Goal: Book appointment/travel/reservation

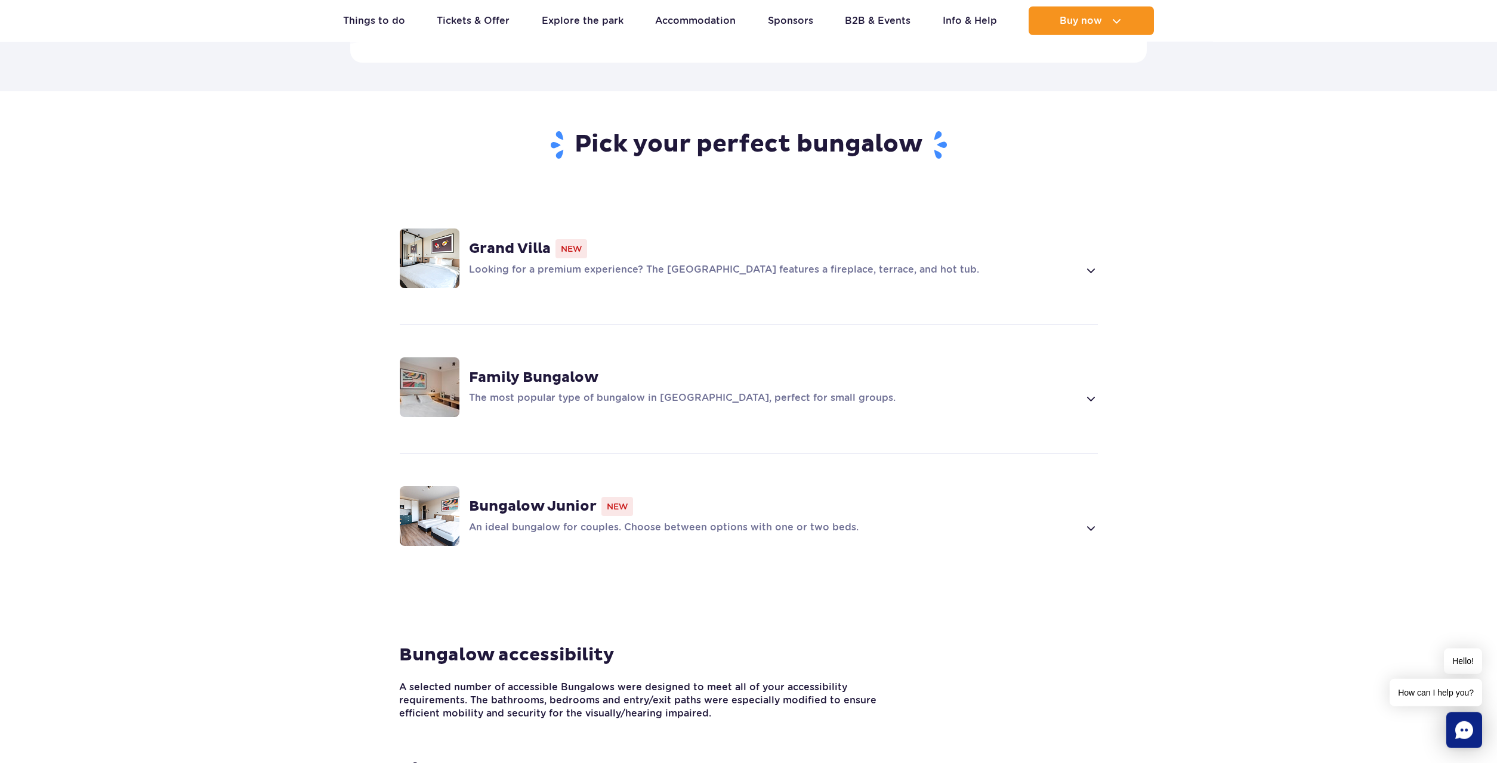
scroll to position [745, 0]
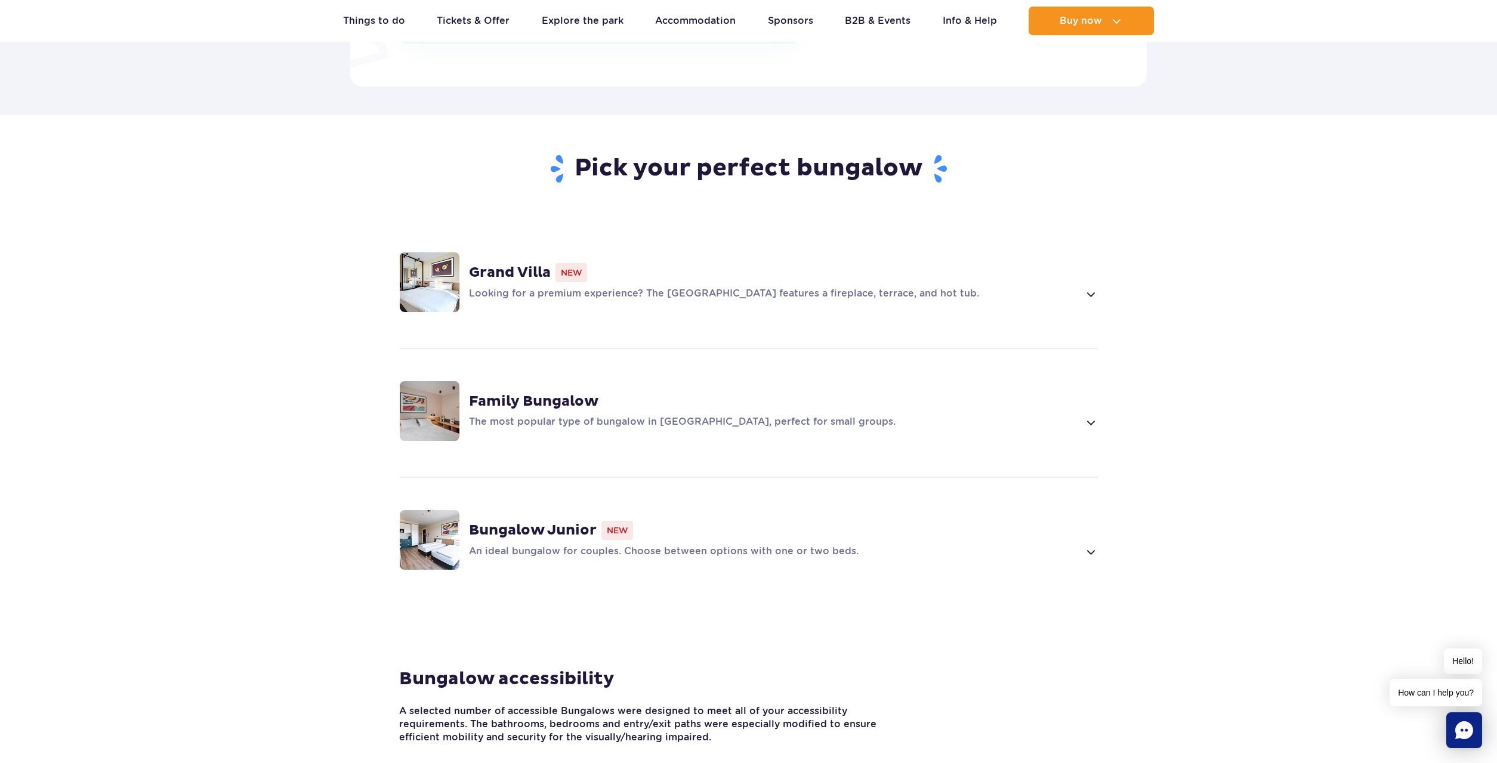
click at [1091, 287] on span at bounding box center [1090, 294] width 14 height 14
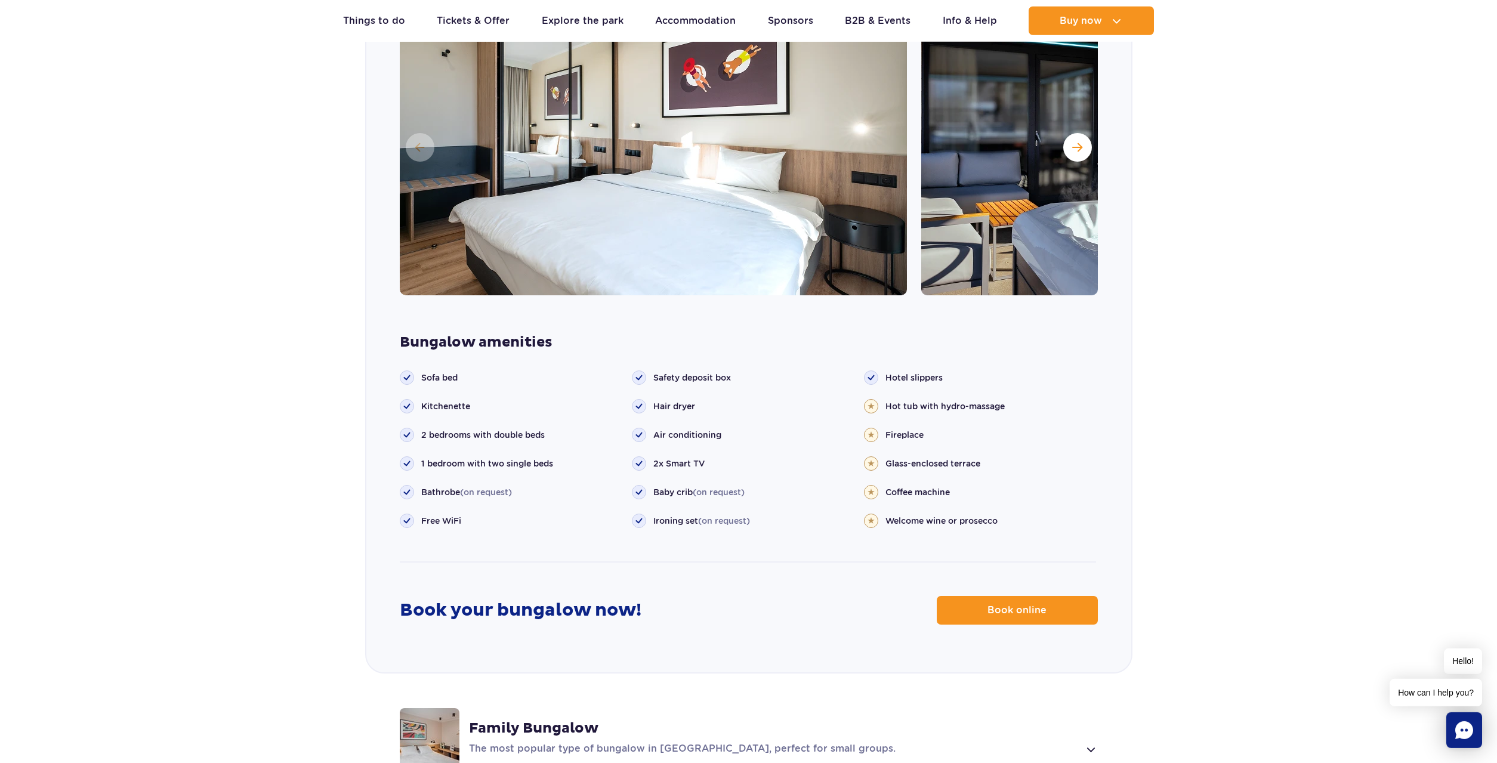
scroll to position [1134, 0]
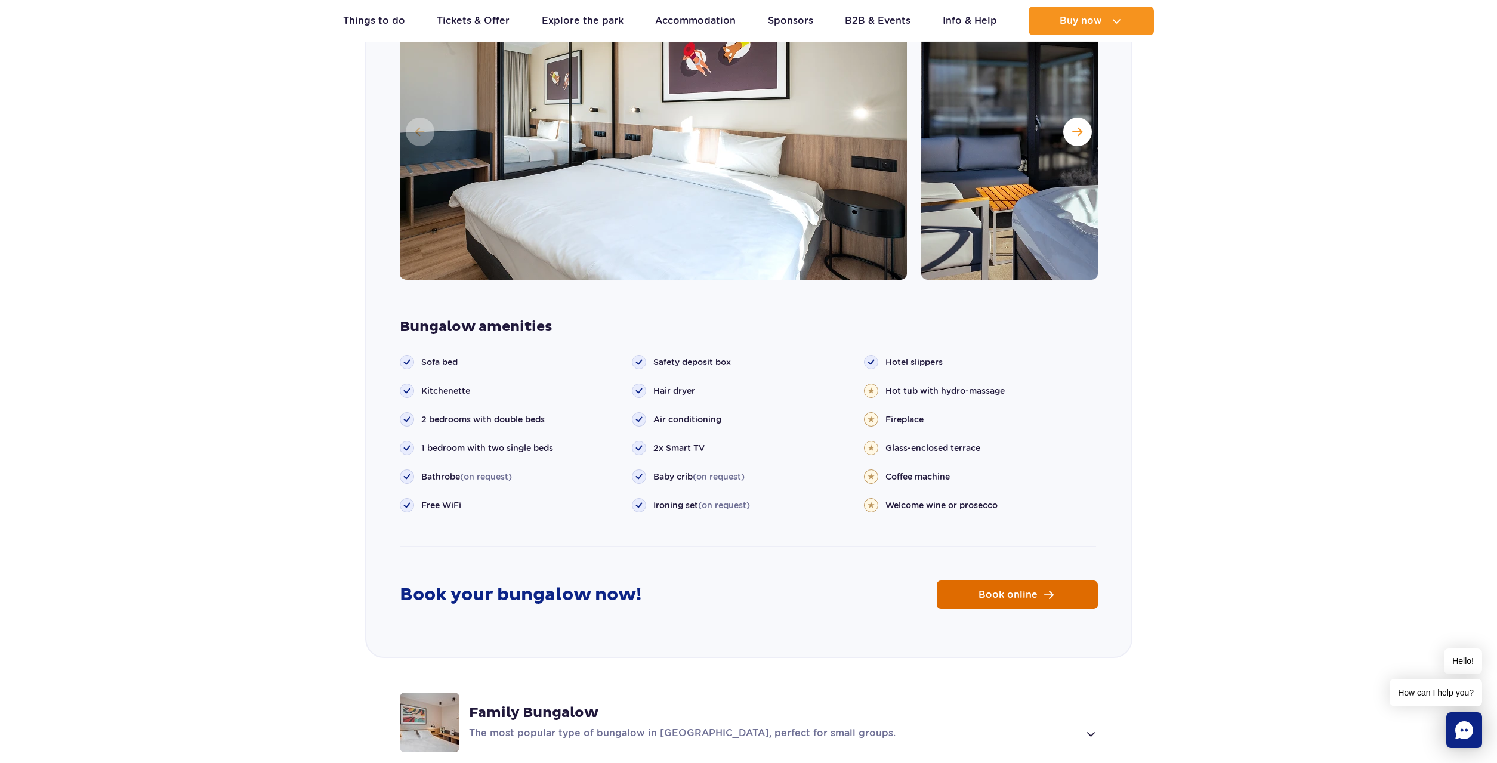
click at [1020, 590] on span "Book online" at bounding box center [1007, 595] width 59 height 10
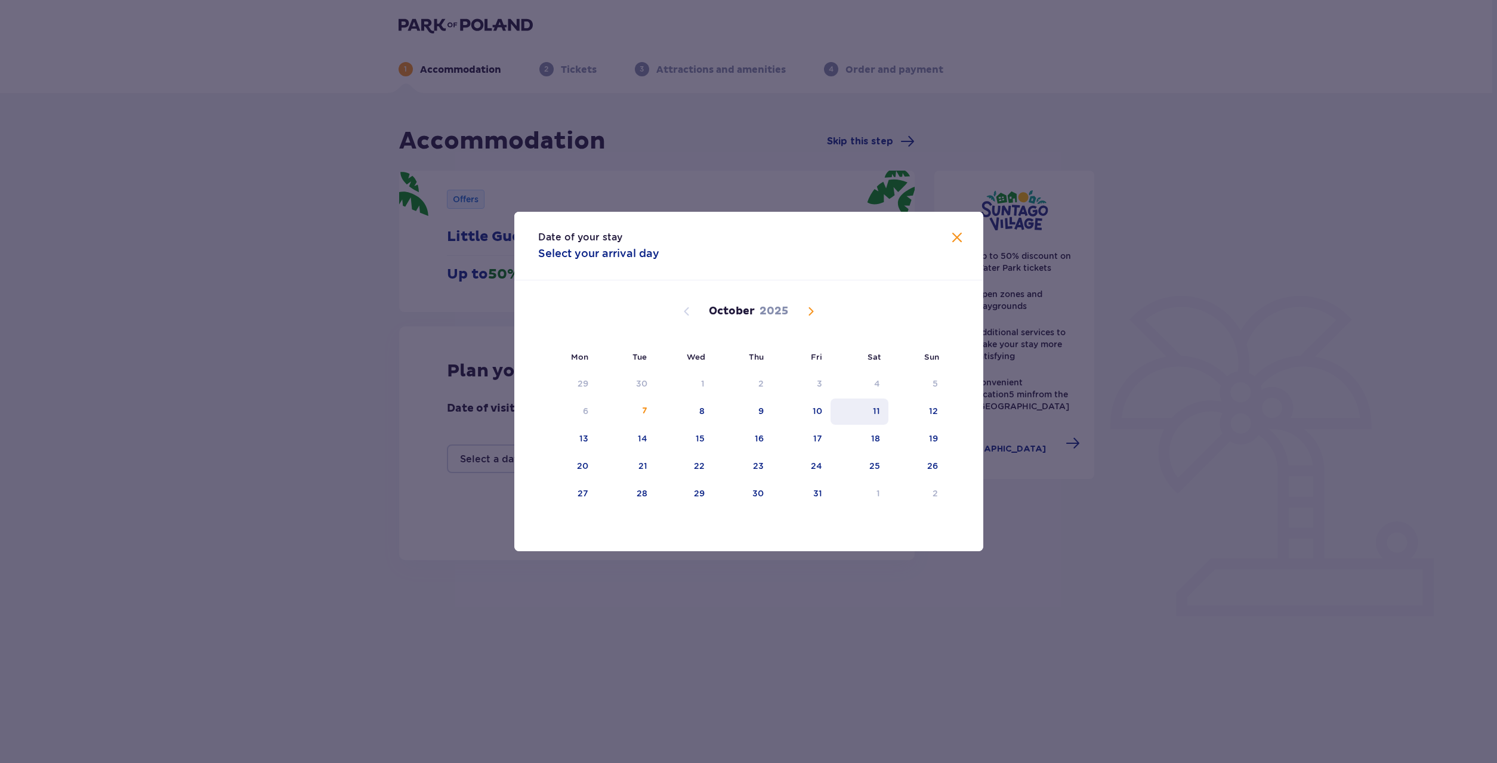
click at [873, 412] on div "11" at bounding box center [859, 411] width 58 height 26
click at [934, 413] on div "12" at bounding box center [933, 411] width 9 height 12
type input "11.10.25 - 12.10.25"
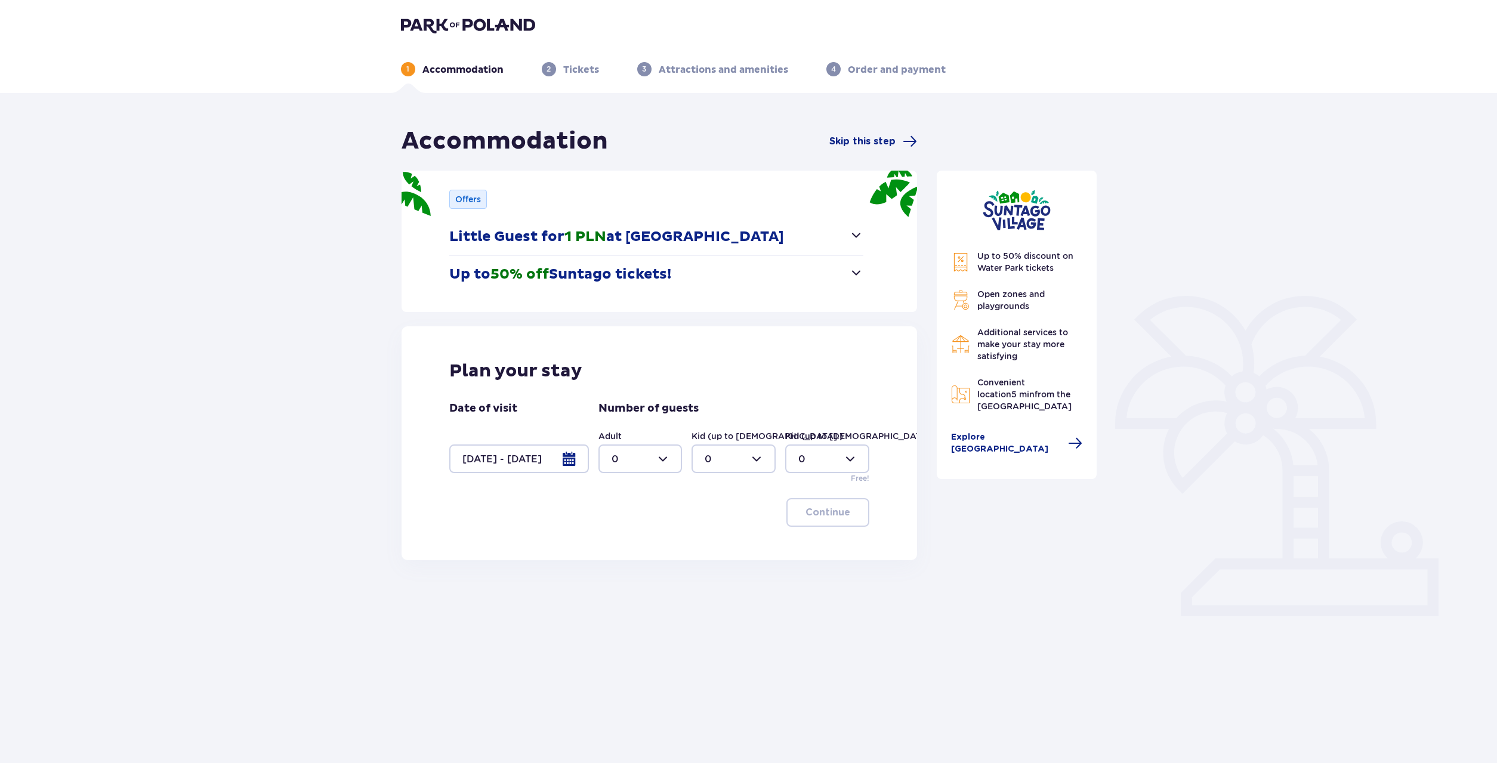
click at [668, 452] on div at bounding box center [640, 458] width 84 height 29
click at [625, 546] on div "2" at bounding box center [640, 545] width 58 height 13
type input "2"
click at [749, 457] on div at bounding box center [733, 458] width 84 height 29
click at [716, 520] on div "1" at bounding box center [734, 520] width 58 height 13
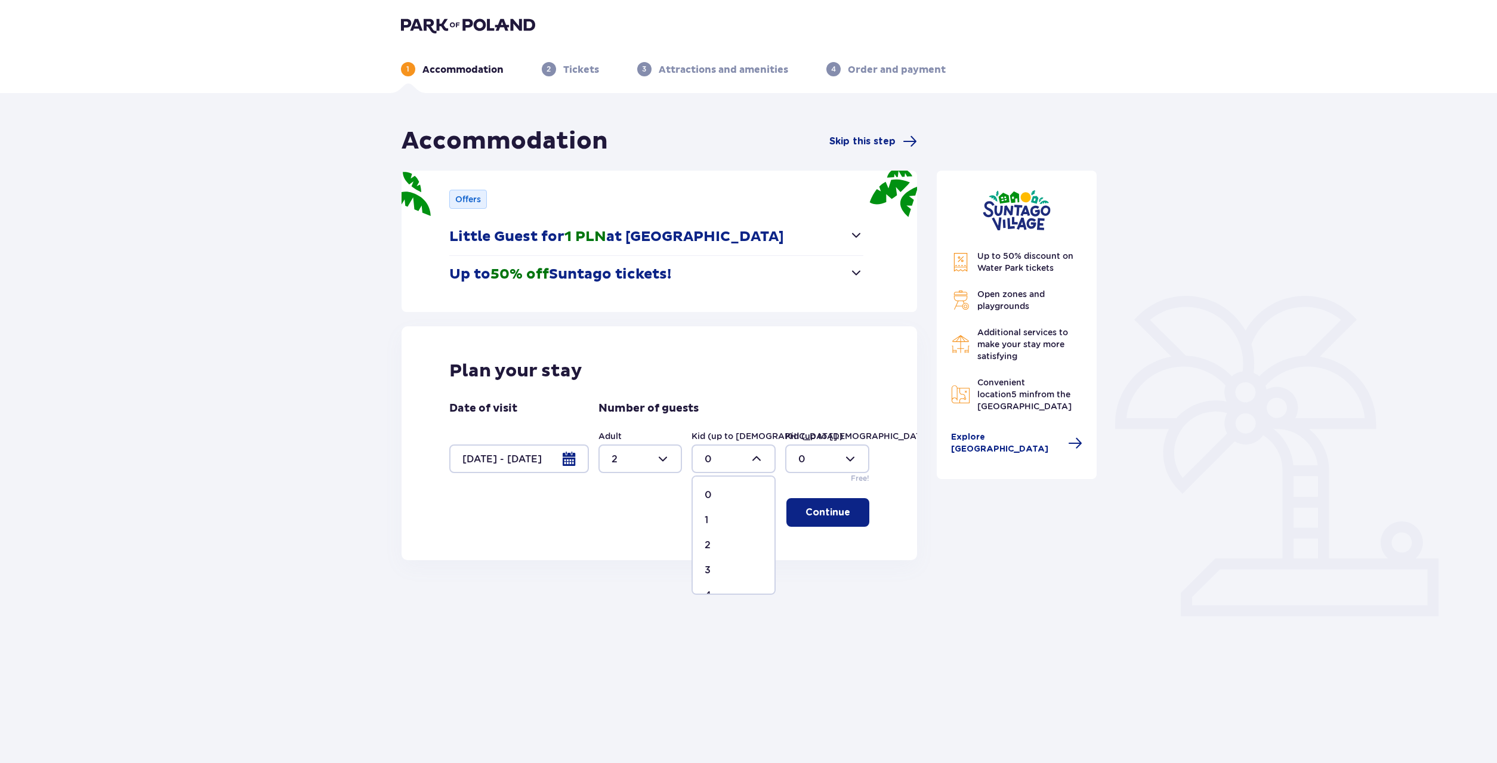
type input "1"
click at [827, 511] on p "Continue" at bounding box center [827, 512] width 45 height 13
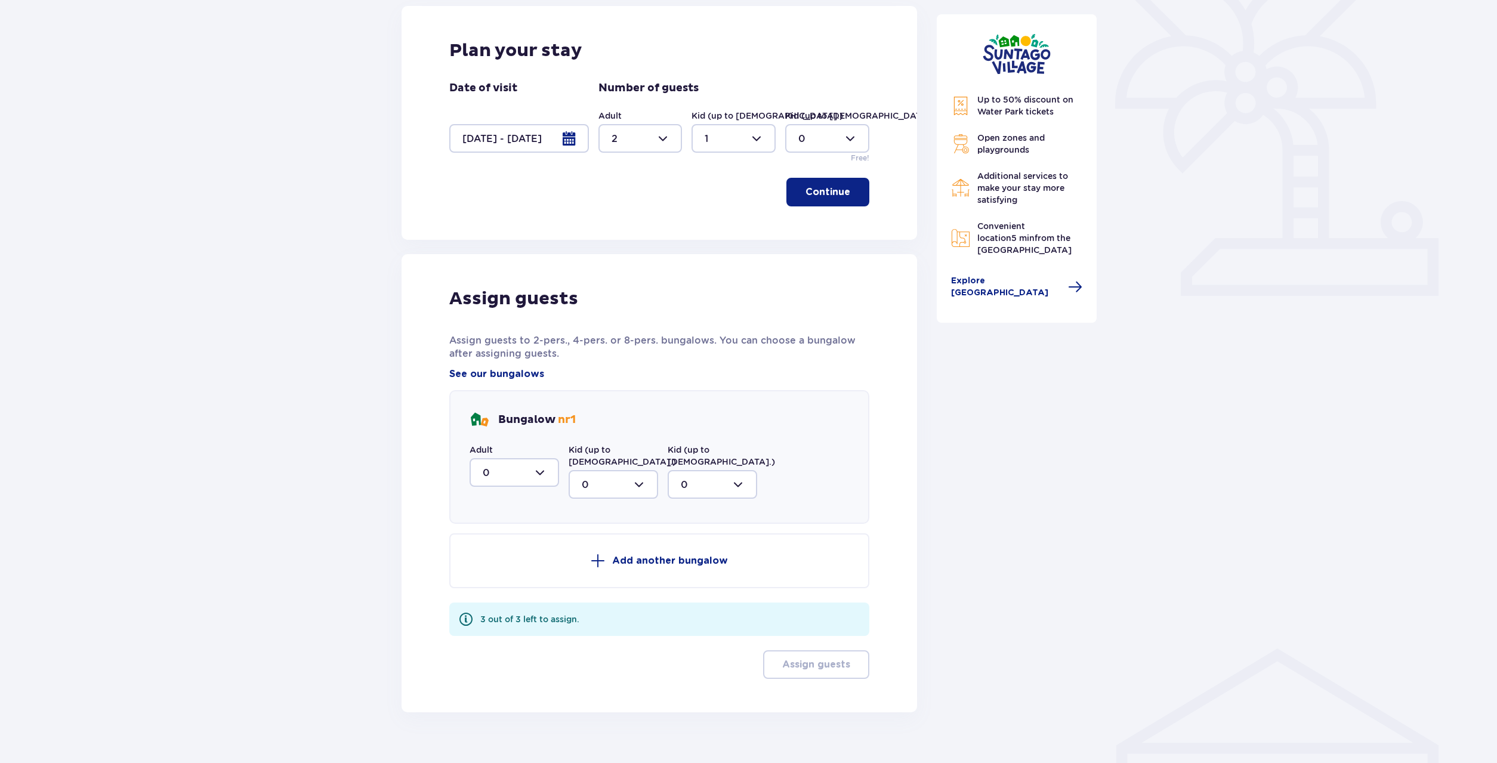
scroll to position [329, 0]
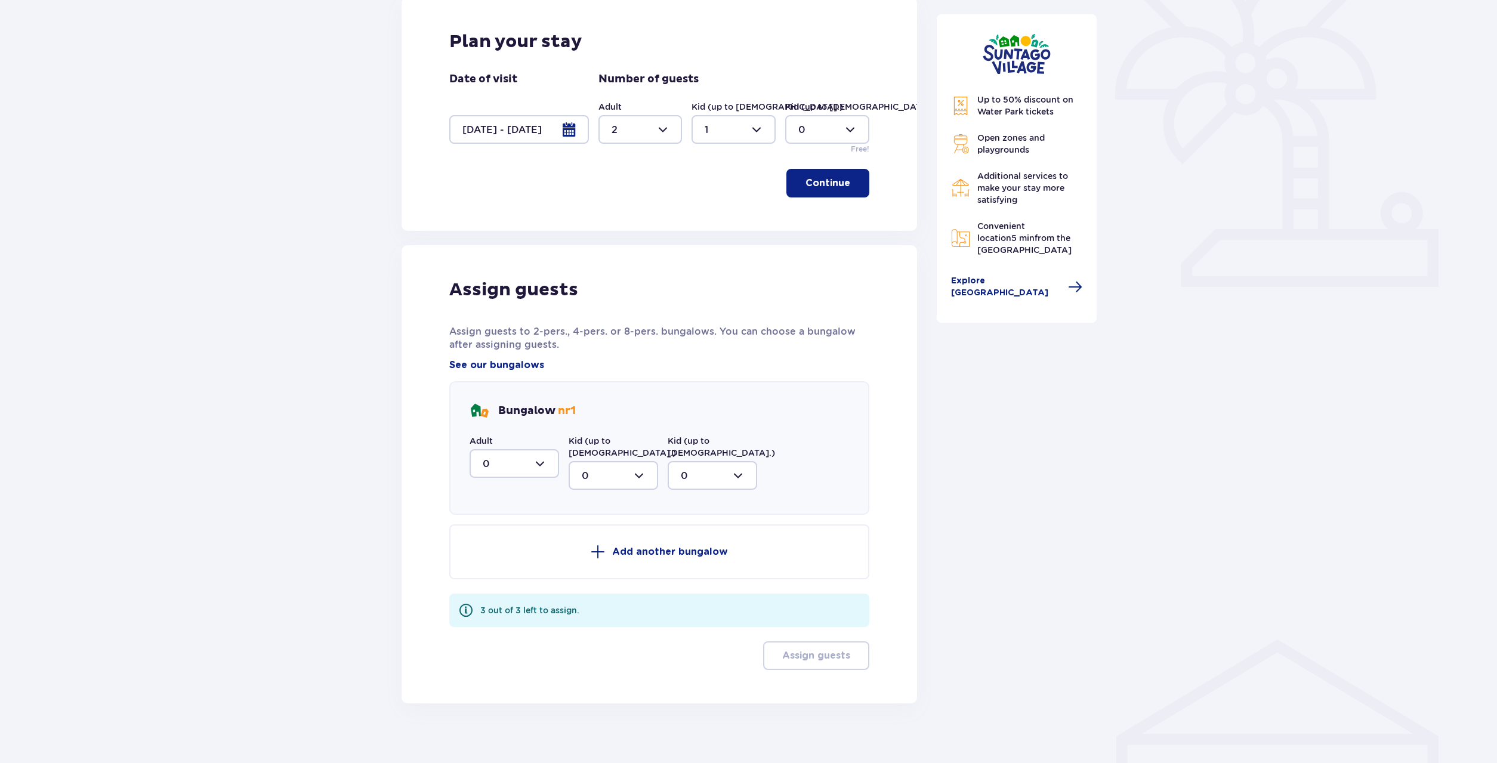
click at [819, 191] on button "Continue" at bounding box center [827, 183] width 83 height 29
click at [542, 472] on div at bounding box center [513, 463] width 89 height 29
click at [496, 551] on div "2" at bounding box center [514, 549] width 63 height 13
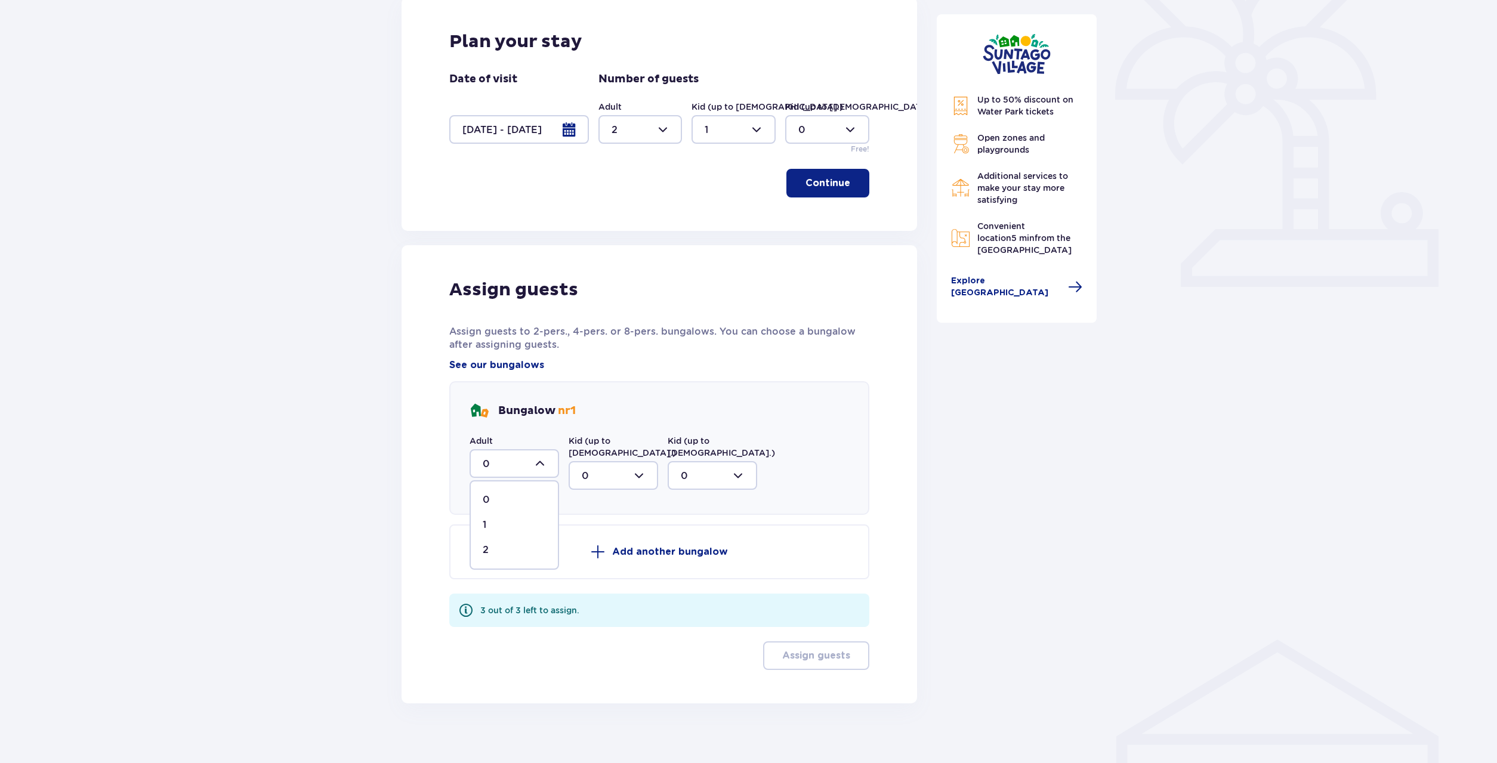
type input "2"
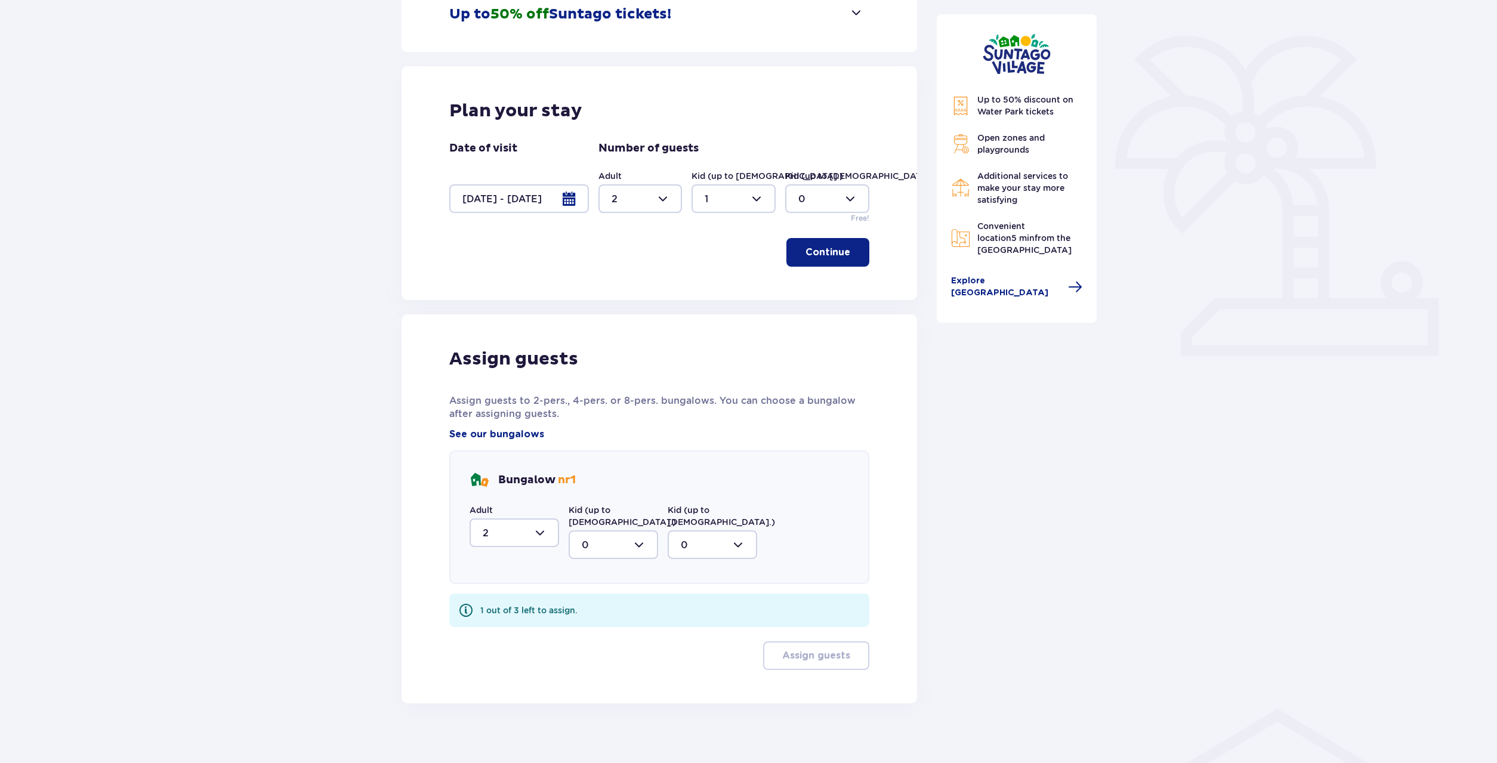
click at [629, 530] on div at bounding box center [613, 544] width 89 height 29
click at [583, 600] on p "1" at bounding box center [584, 606] width 4 height 13
type input "1"
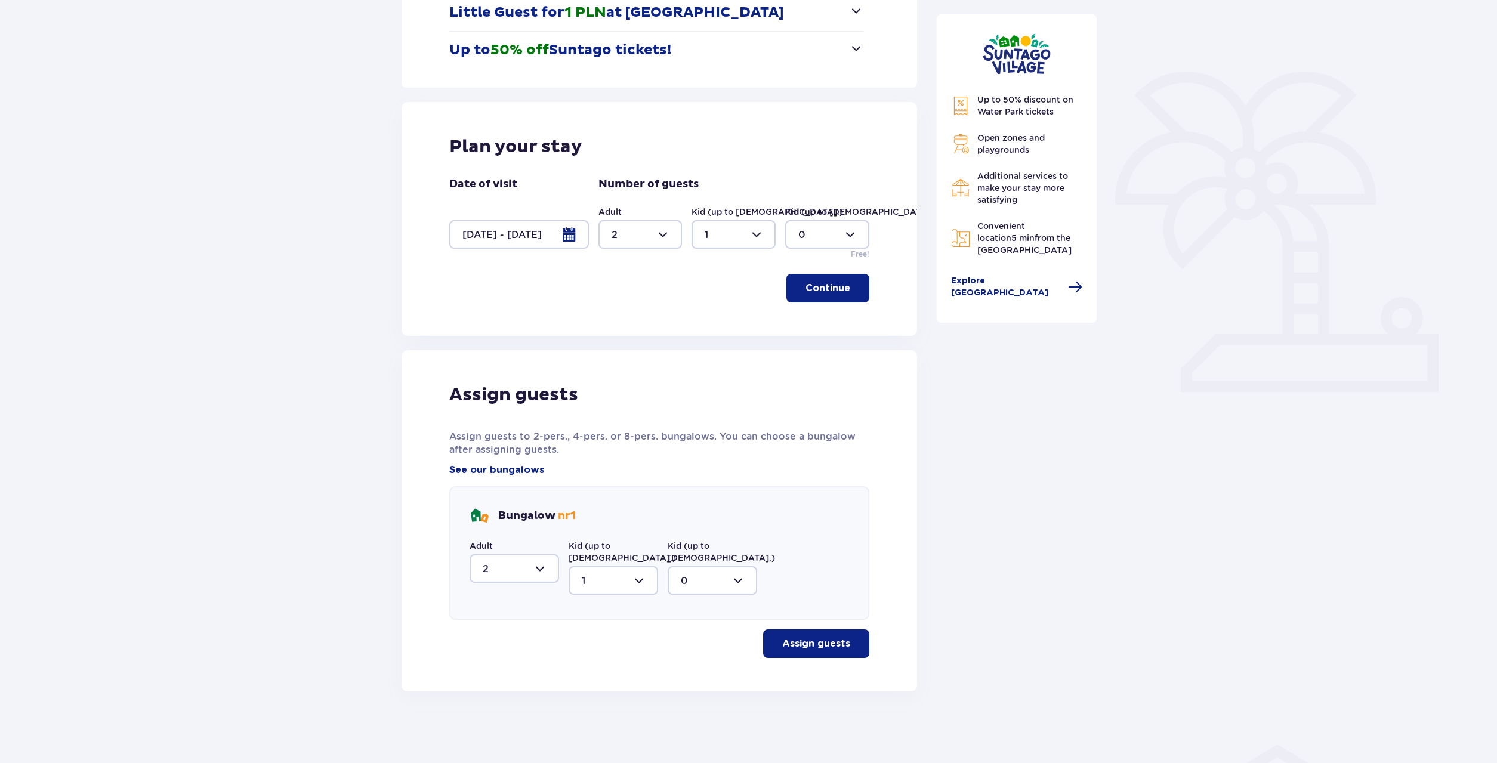
scroll to position [212, 0]
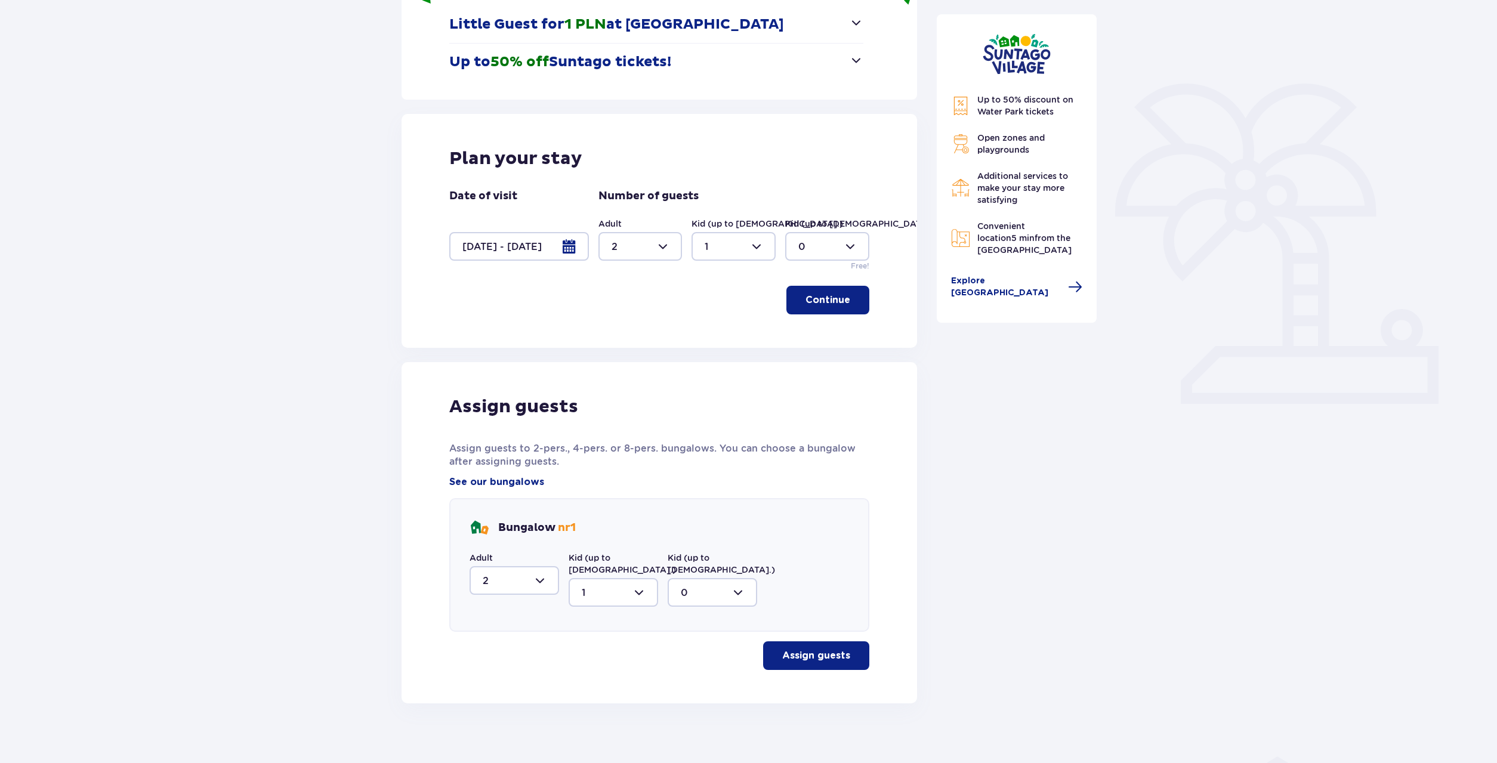
click at [832, 649] on p "Assign guests" at bounding box center [816, 655] width 68 height 13
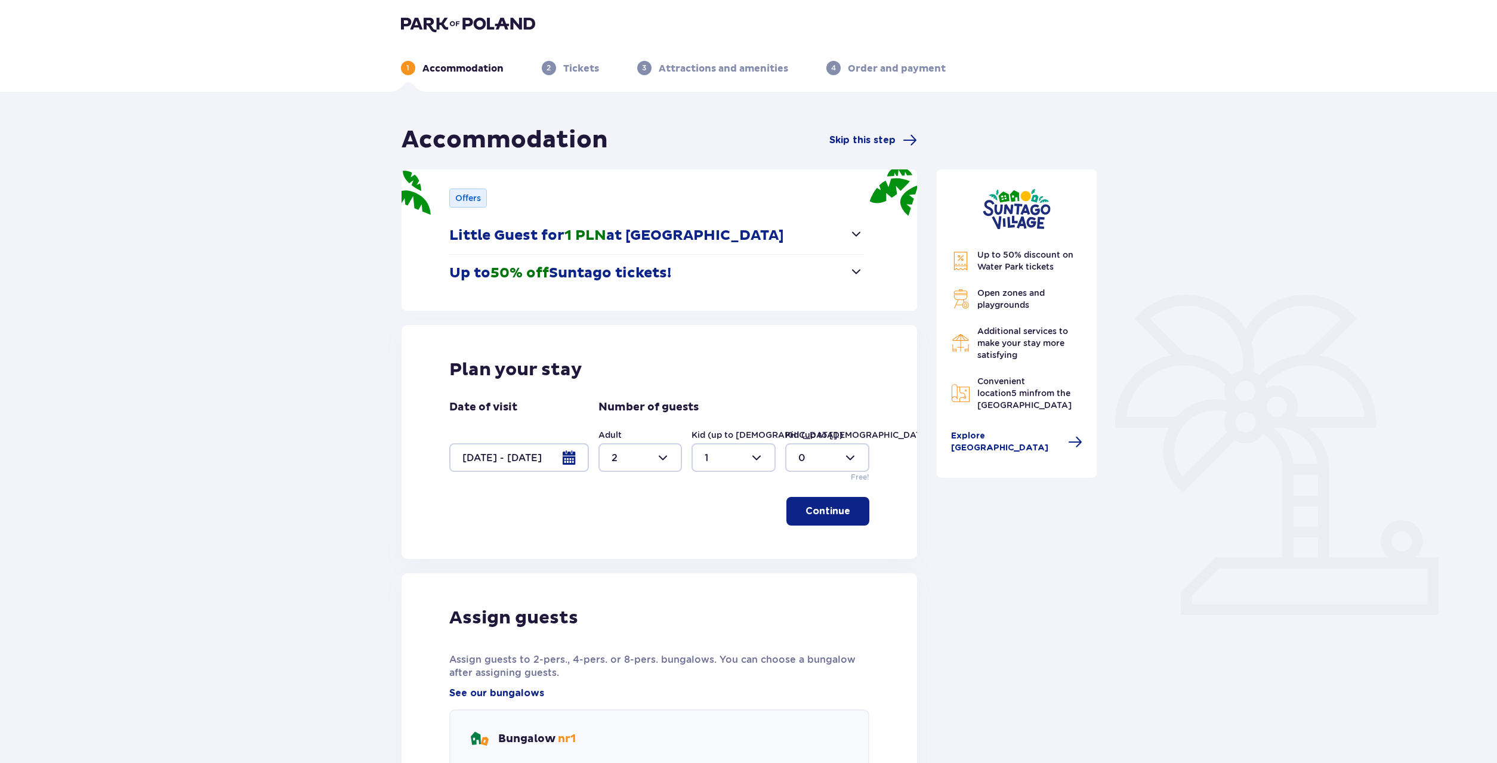
scroll to position [0, 0]
